Goal: Check status: Check status

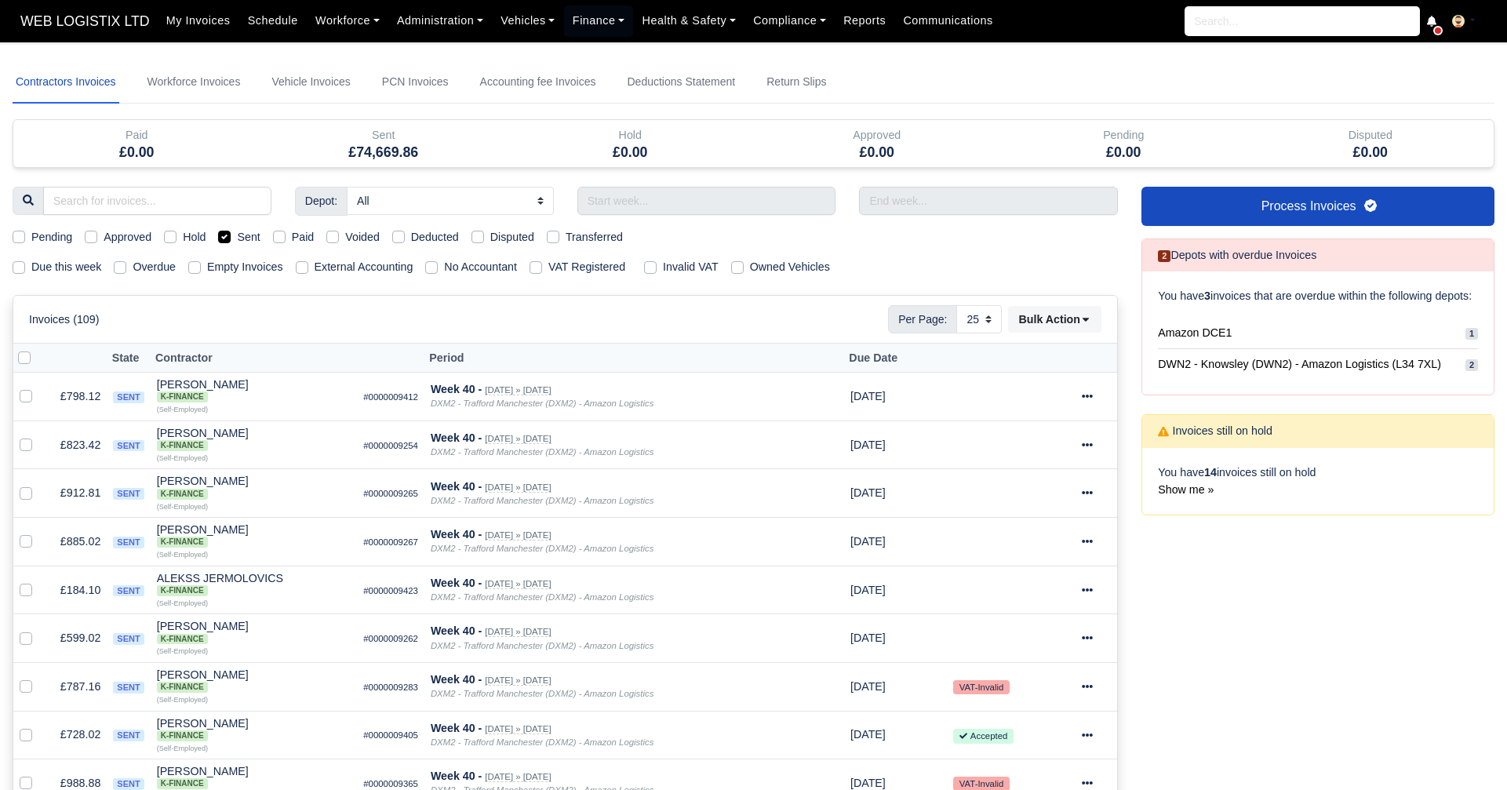
select select "25"
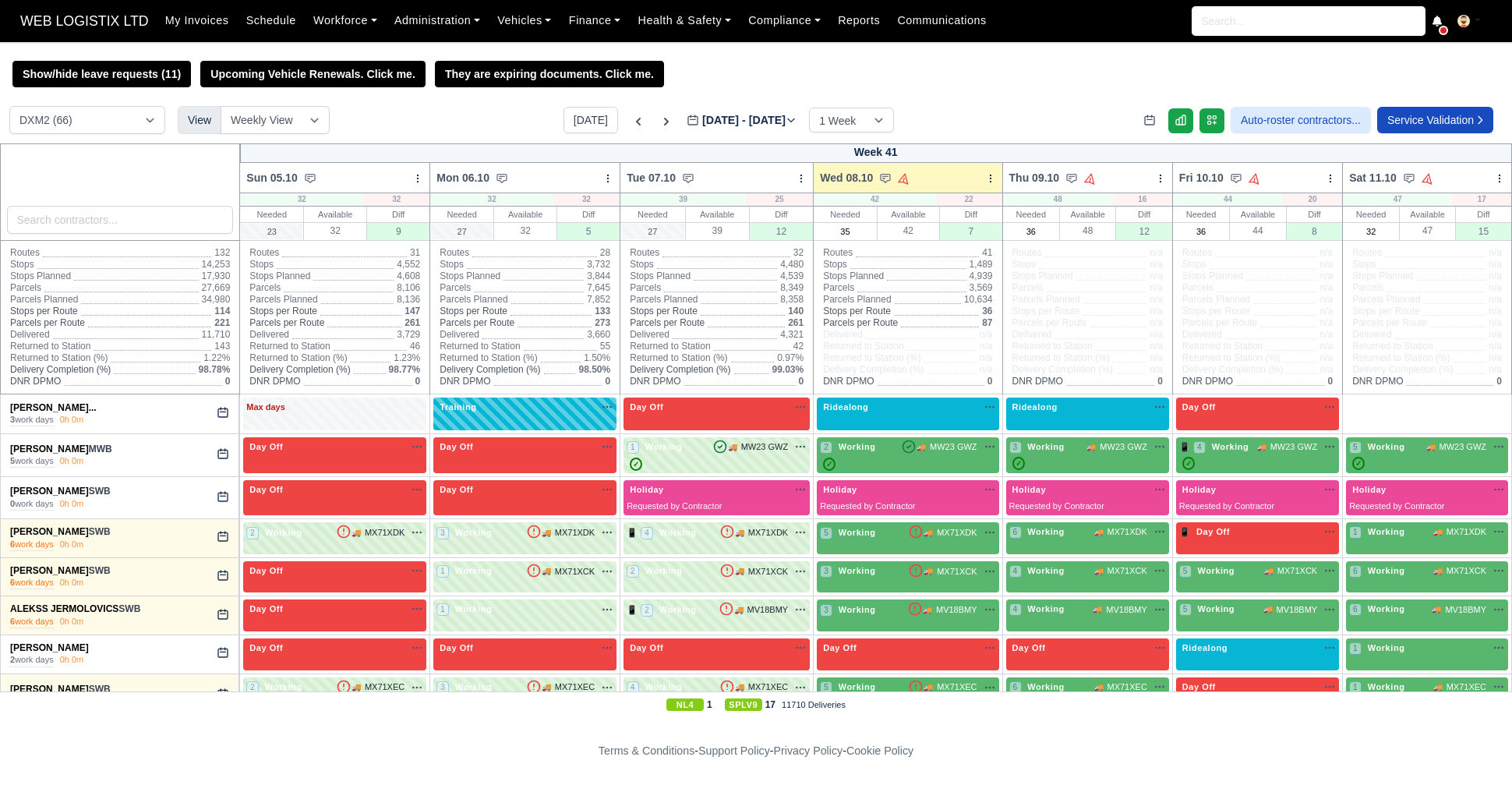
select select "1"
click at [1026, 228] on input "36" at bounding box center [1031, 232] width 55 height 16
type input "3"
type input "40"
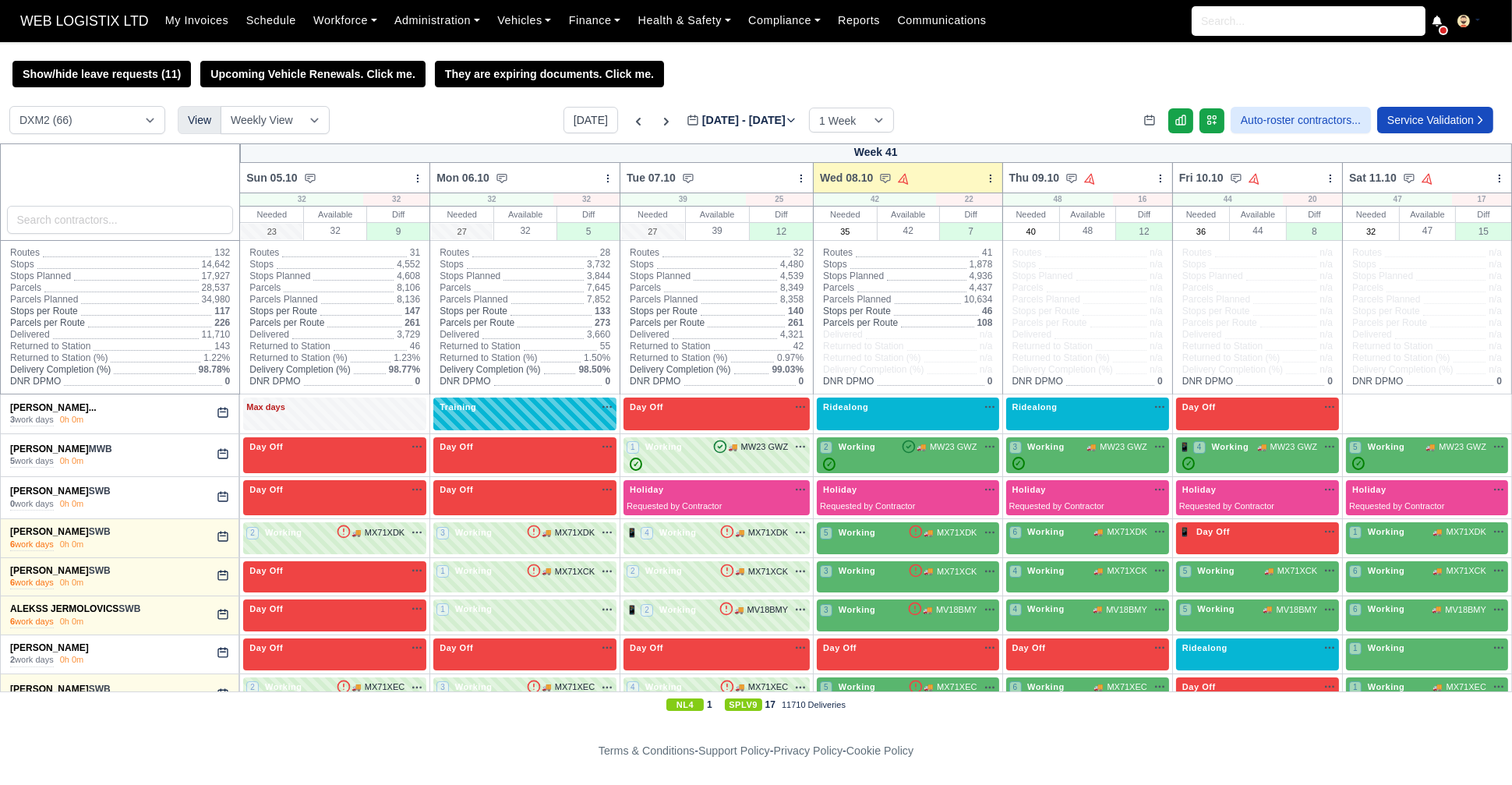
click at [1065, 111] on div "DCE1 (1) DWN2 (35) DXM2 (66) View Weekly View Wave times Daily Roster Today Oct…" at bounding box center [756, 125] width 1512 height 38
click at [659, 121] on icon at bounding box center [667, 122] width 16 height 16
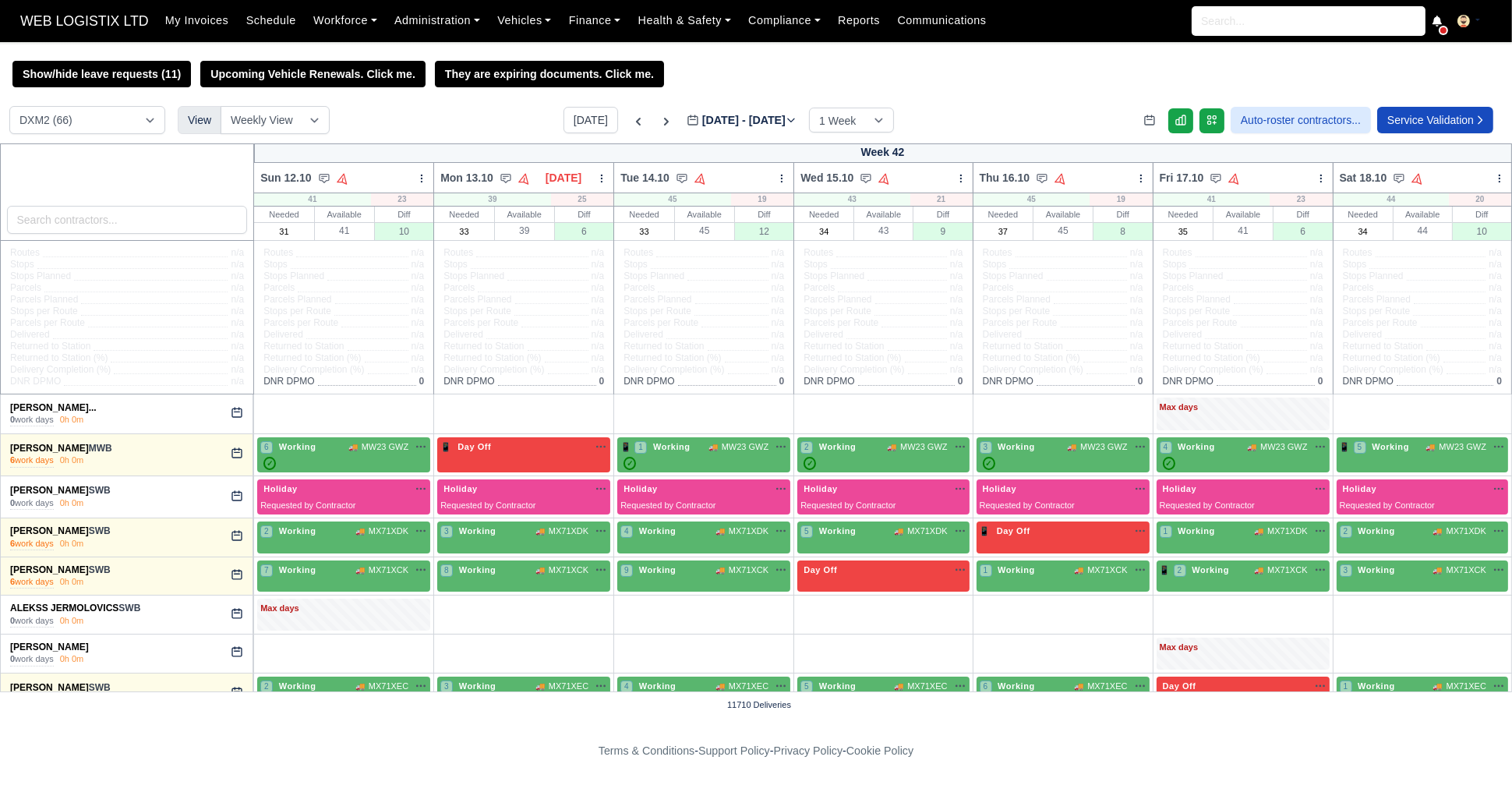
type input "[DATE]"
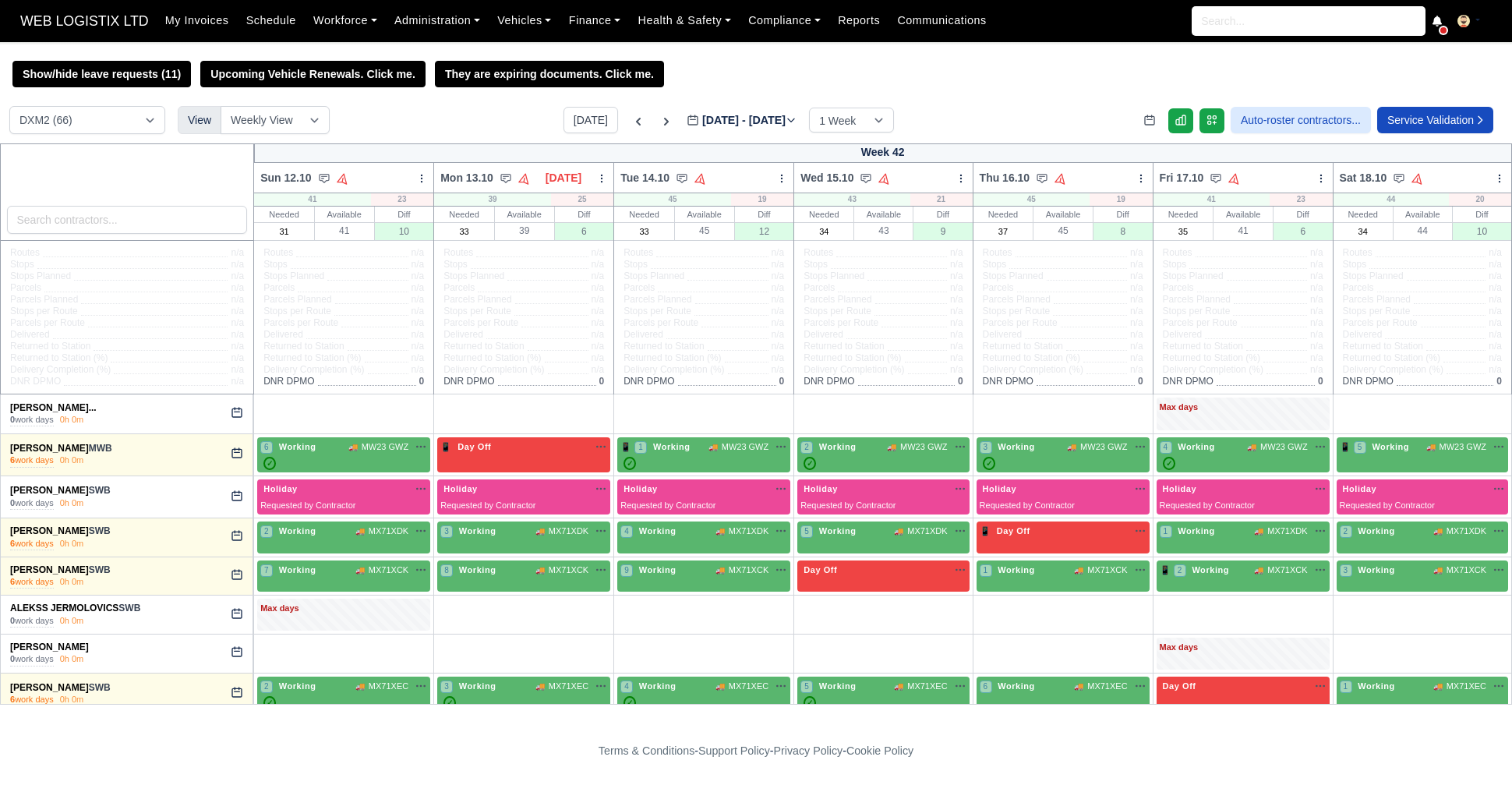
select select "1"
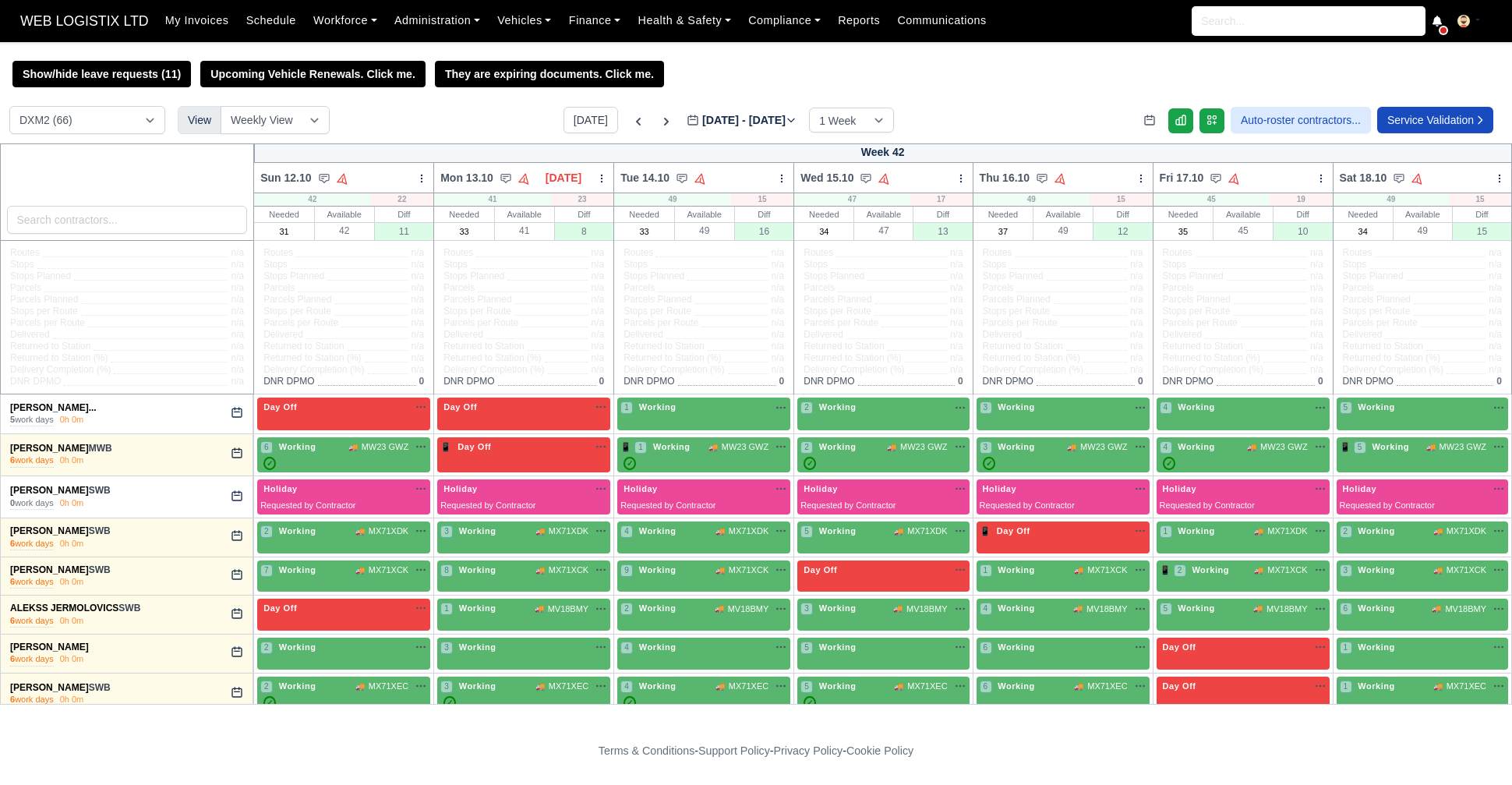
select select "1"
click at [631, 123] on icon at bounding box center [639, 122] width 16 height 16
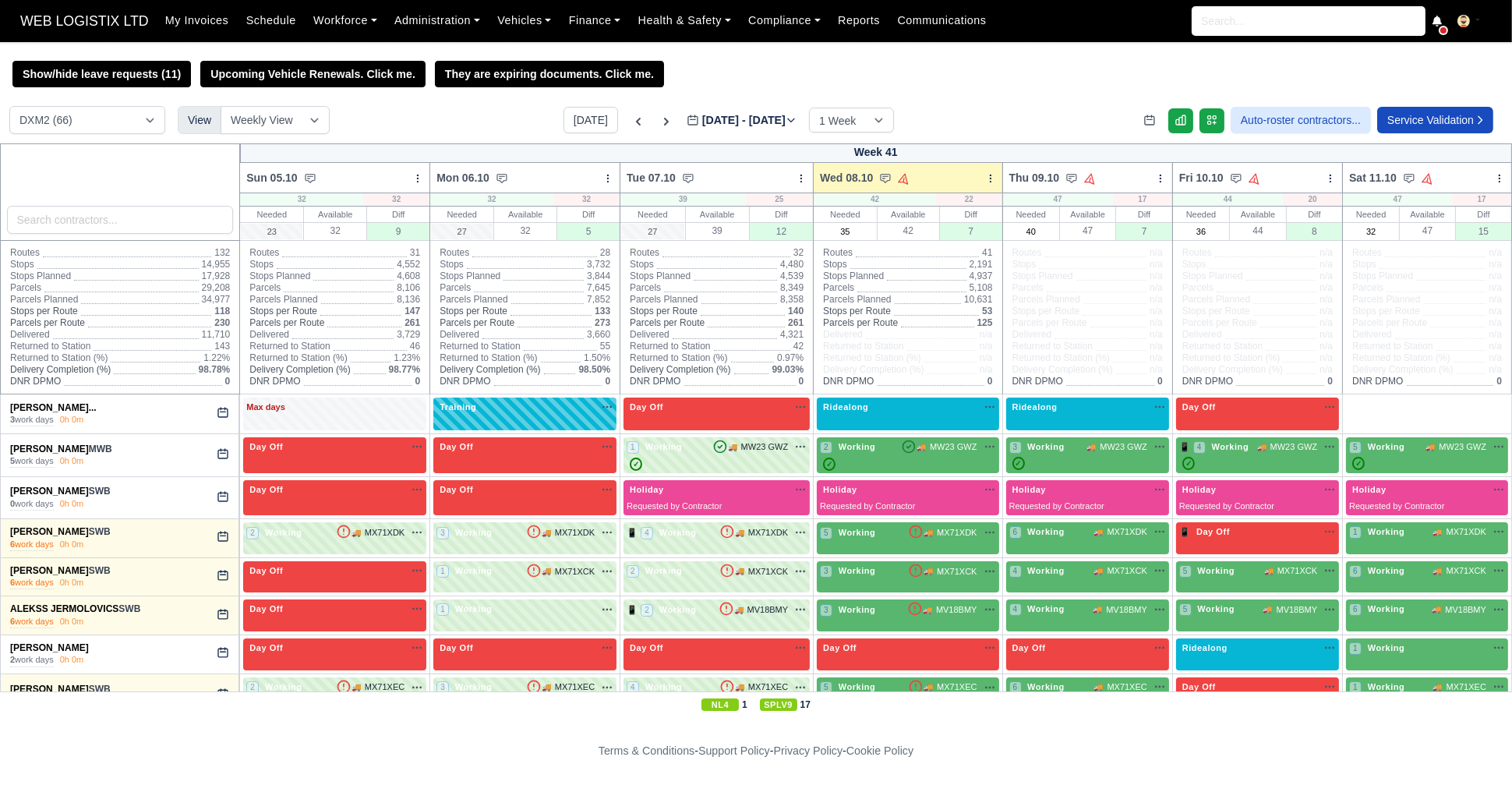
type input "[DATE]"
click at [659, 128] on icon at bounding box center [667, 122] width 16 height 16
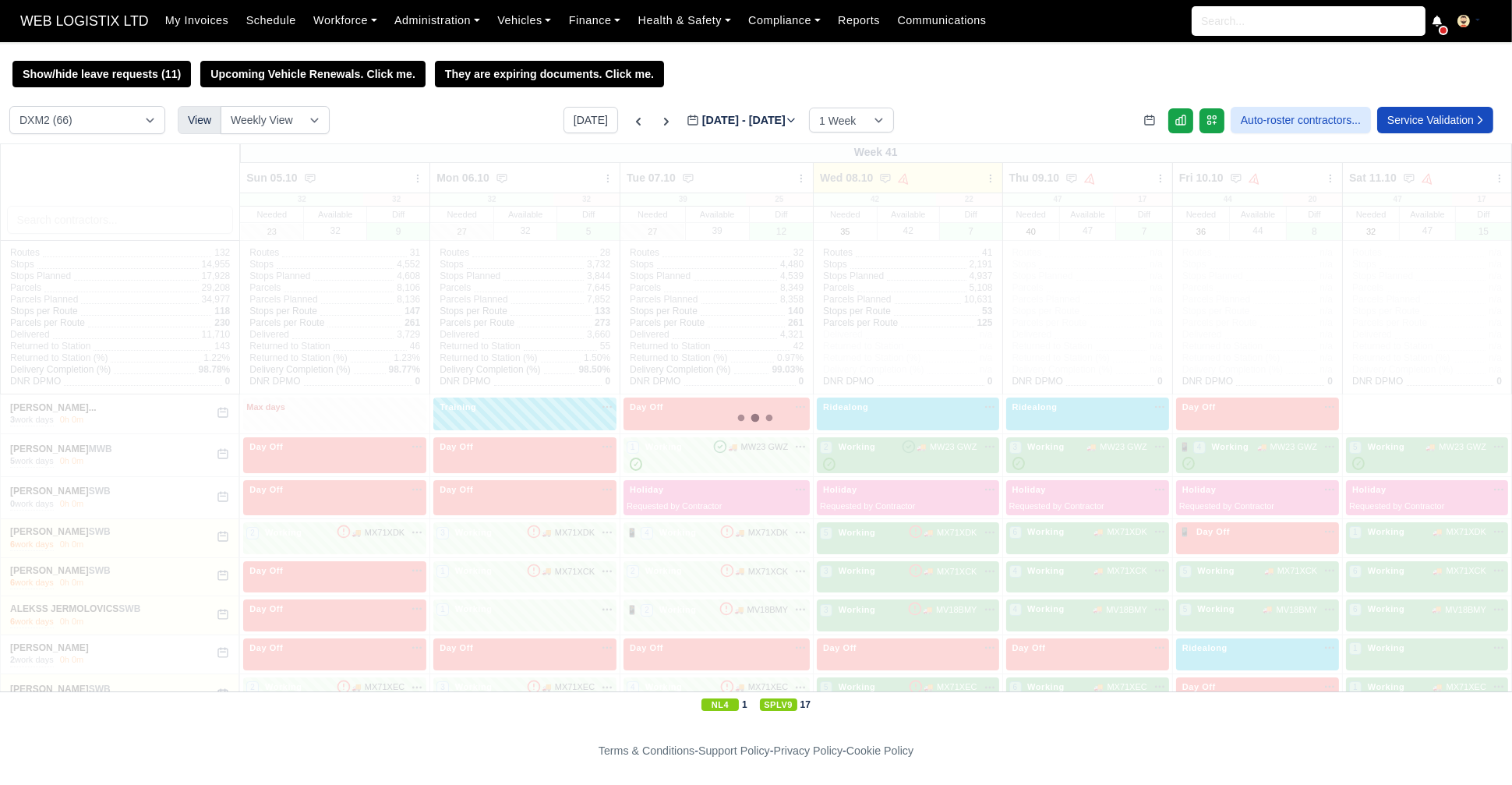
type input "[DATE]"
